Goal: Task Accomplishment & Management: Manage account settings

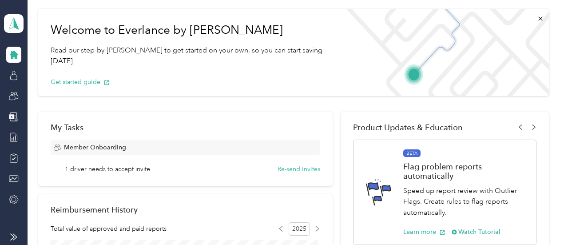
scroll to position [133, 0]
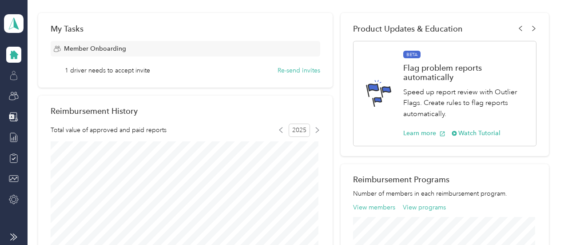
click at [11, 74] on icon at bounding box center [14, 76] width 10 height 10
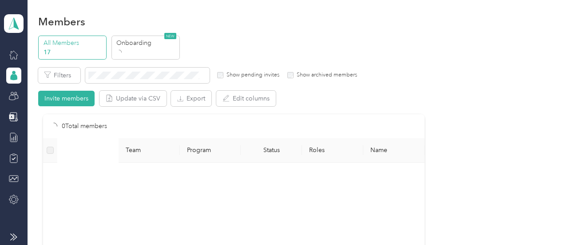
scroll to position [133, 0]
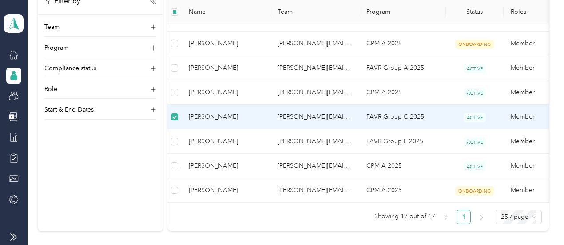
scroll to position [332, 0]
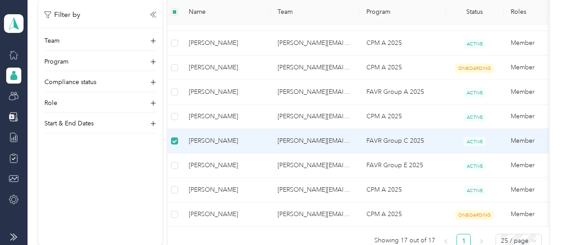
click at [205, 136] on span "[PERSON_NAME]" at bounding box center [226, 141] width 75 height 10
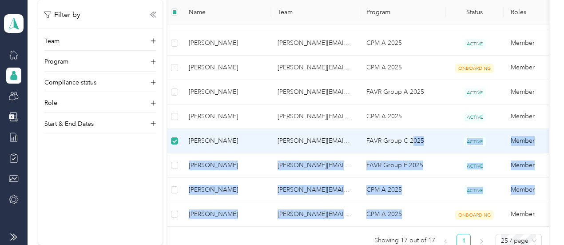
drag, startPoint x: 413, startPoint y: 141, endPoint x: 436, endPoint y: 243, distance: 104.5
click at [436, 243] on div "17 Total members Name Team Program Status Roles Direct deposit [PERSON_NAME] Ne…" at bounding box center [359, 5] width 382 height 485
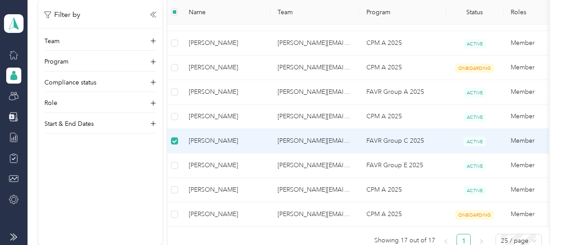
click at [92, 180] on div "Filter by Team Program Compliance status Role Start & End Dates" at bounding box center [100, 122] width 124 height 245
click at [200, 136] on span "[PERSON_NAME]" at bounding box center [226, 141] width 75 height 10
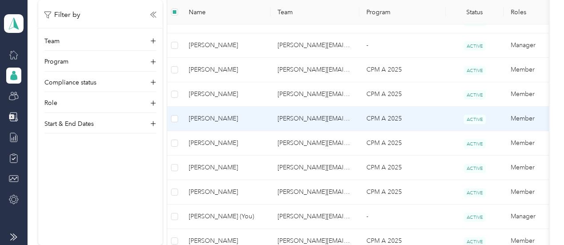
scroll to position [0, 0]
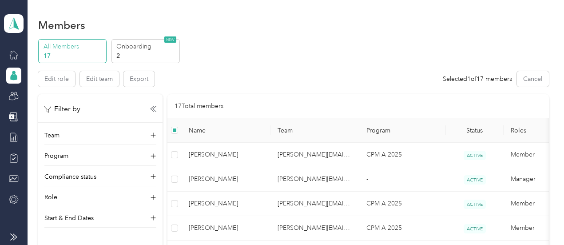
click at [68, 51] on p "17" at bounding box center [74, 55] width 60 height 9
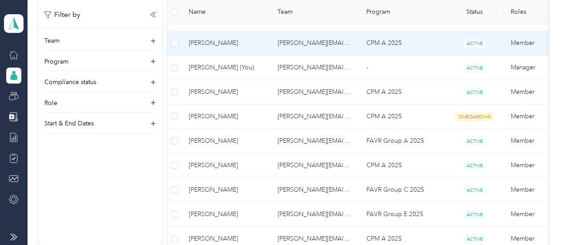
scroll to position [400, 0]
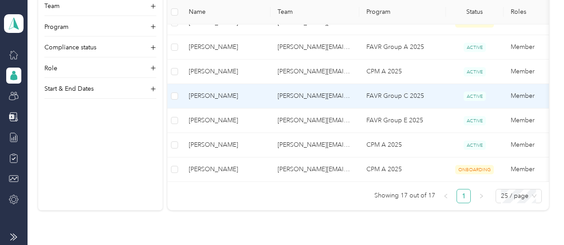
click at [195, 94] on span "[PERSON_NAME]" at bounding box center [226, 96] width 75 height 10
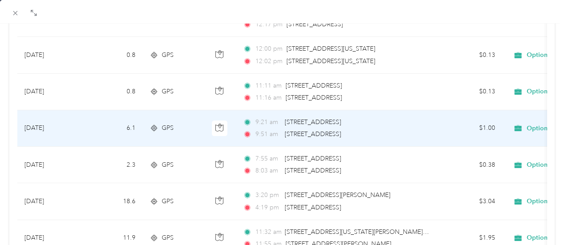
scroll to position [178, 0]
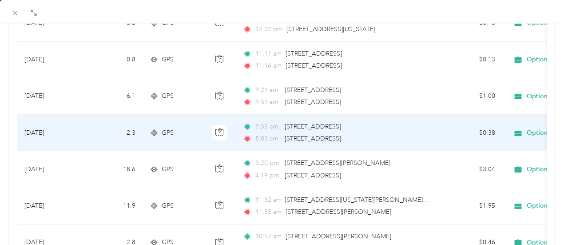
click at [292, 129] on span "[STREET_ADDRESS]" at bounding box center [313, 127] width 56 height 10
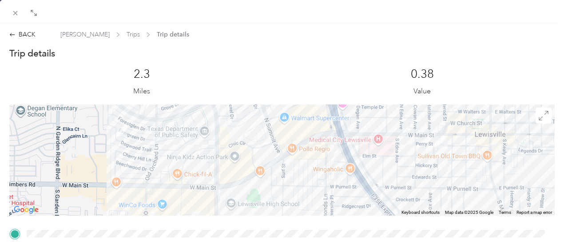
click at [436, 141] on img at bounding box center [439, 141] width 11 height 11
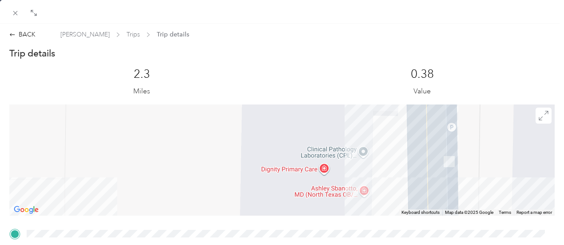
drag, startPoint x: 348, startPoint y: 155, endPoint x: 294, endPoint y: 228, distance: 90.7
click at [294, 228] on div "Trip details This trip cannot be edited because it is either under review, appr…" at bounding box center [282, 245] width 546 height 396
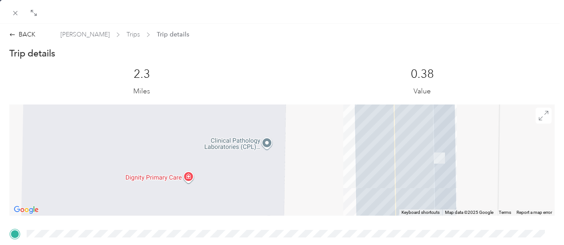
click at [435, 159] on img at bounding box center [439, 157] width 11 height 11
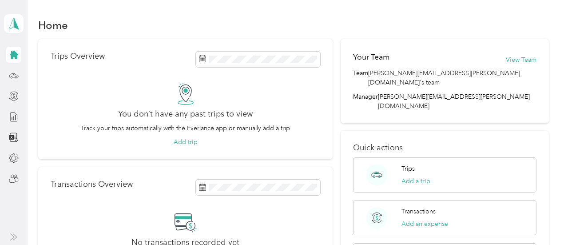
click at [12, 54] on icon at bounding box center [14, 55] width 8 height 8
click at [13, 52] on icon at bounding box center [14, 55] width 8 height 8
click at [13, 51] on icon at bounding box center [14, 55] width 8 height 8
click at [514, 56] on button "View Team" at bounding box center [521, 59] width 31 height 9
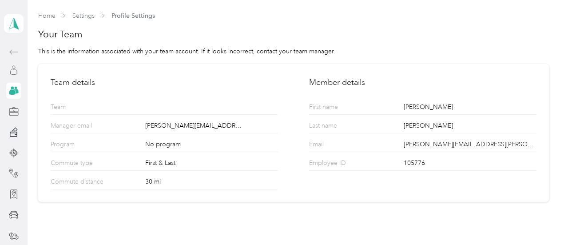
click at [9, 68] on icon at bounding box center [14, 70] width 10 height 10
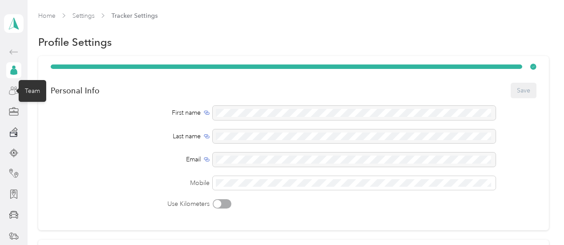
click at [9, 88] on icon at bounding box center [14, 91] width 10 height 10
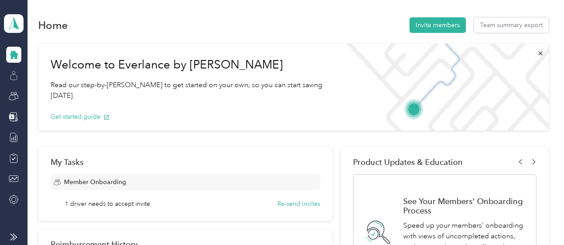
click at [14, 74] on icon at bounding box center [14, 76] width 10 height 10
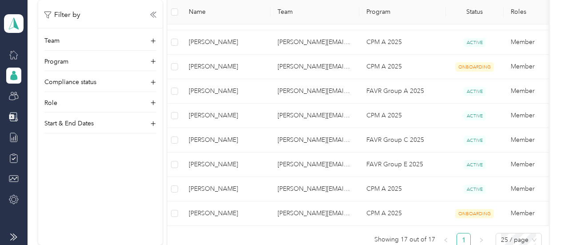
scroll to position [400, 0]
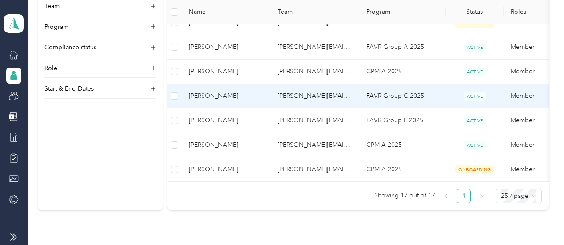
click at [209, 92] on span "[PERSON_NAME]" at bounding box center [226, 96] width 75 height 10
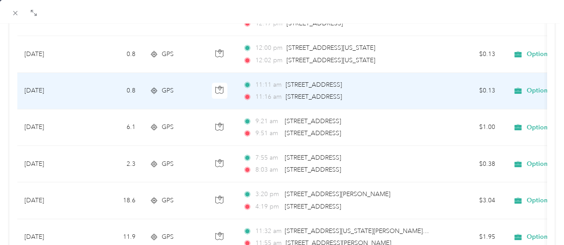
scroll to position [133, 0]
